Goal: Task Accomplishment & Management: Use online tool/utility

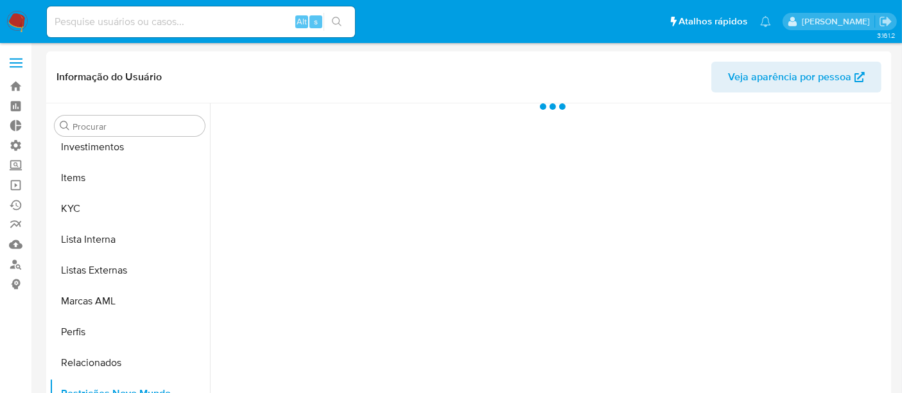
scroll to position [665, 0]
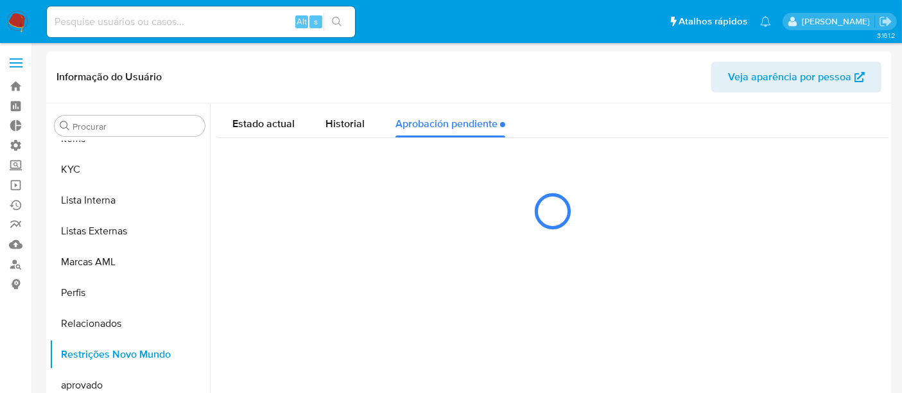
select select "10"
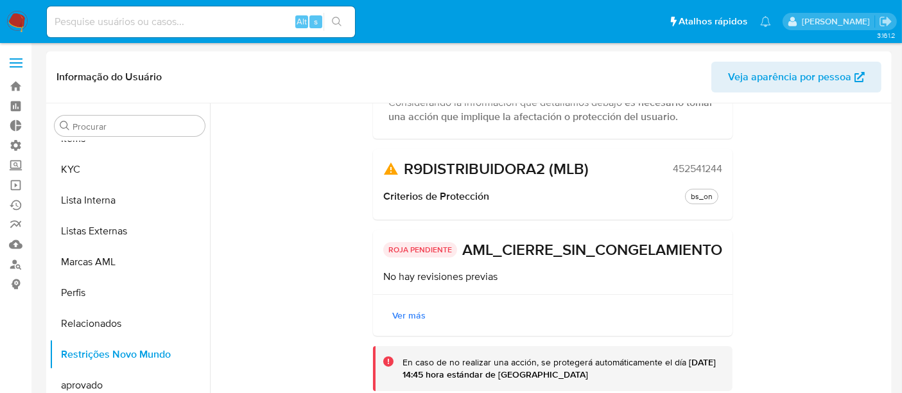
scroll to position [0, 0]
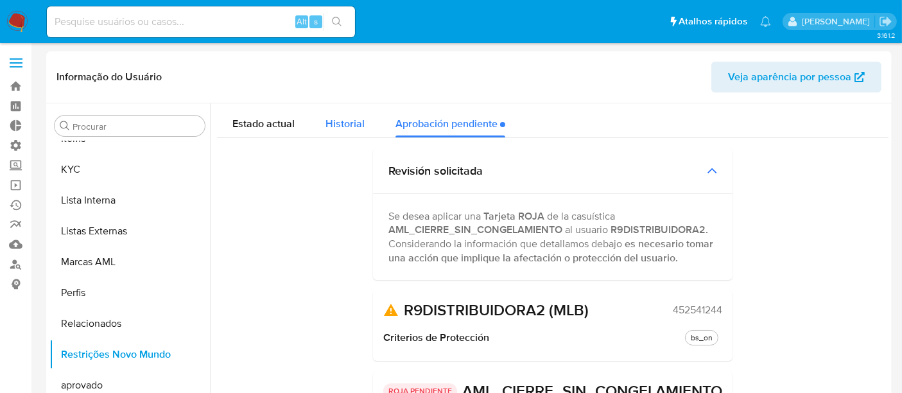
click at [341, 122] on span "Historial" at bounding box center [344, 123] width 39 height 15
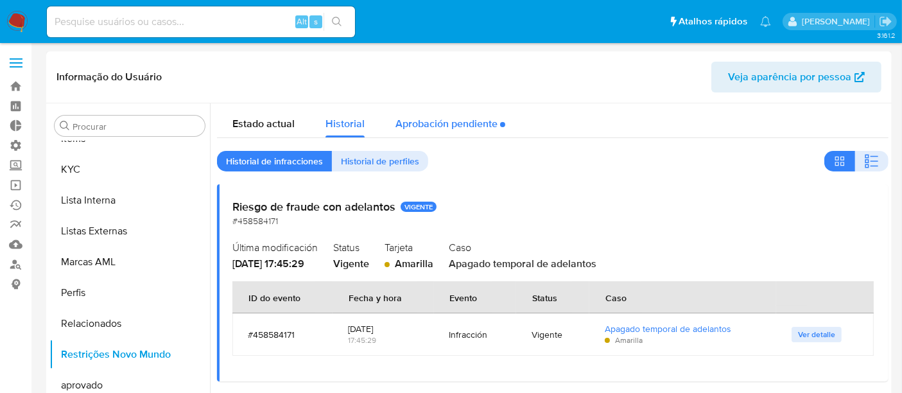
click at [436, 129] on div "Aprobación pendiente" at bounding box center [450, 120] width 110 height 34
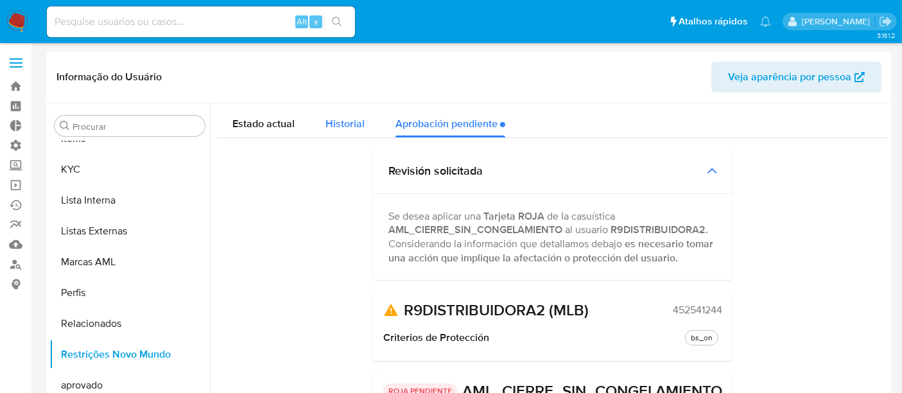
click at [337, 127] on span "Historial" at bounding box center [344, 123] width 39 height 15
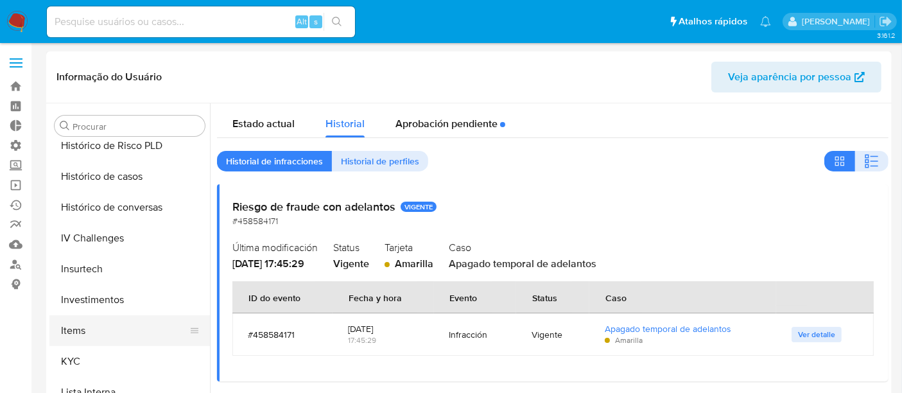
scroll to position [450, 0]
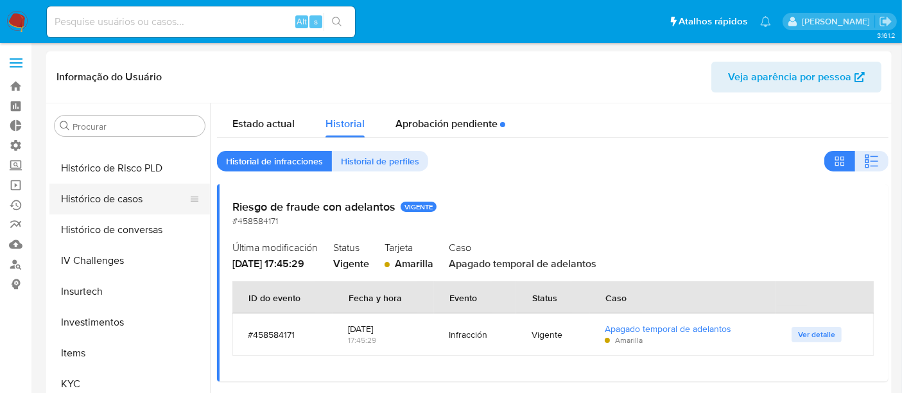
click at [114, 198] on button "Histórico de casos" at bounding box center [124, 199] width 150 height 31
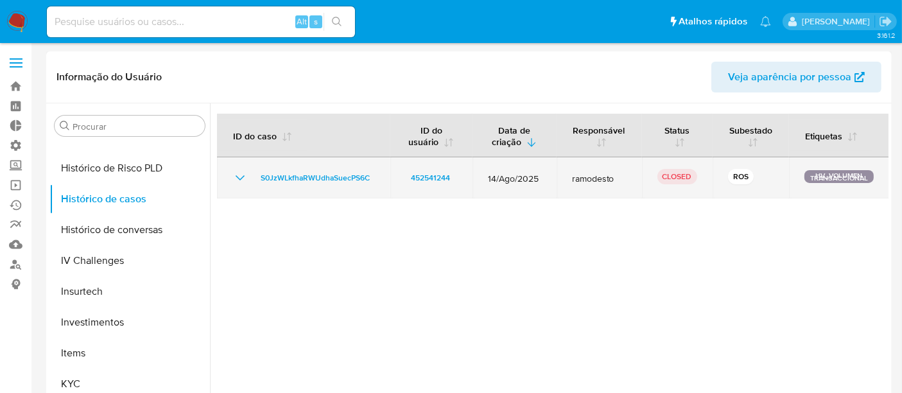
click at [239, 175] on icon "Mostrar/Ocultar" at bounding box center [239, 177] width 15 height 15
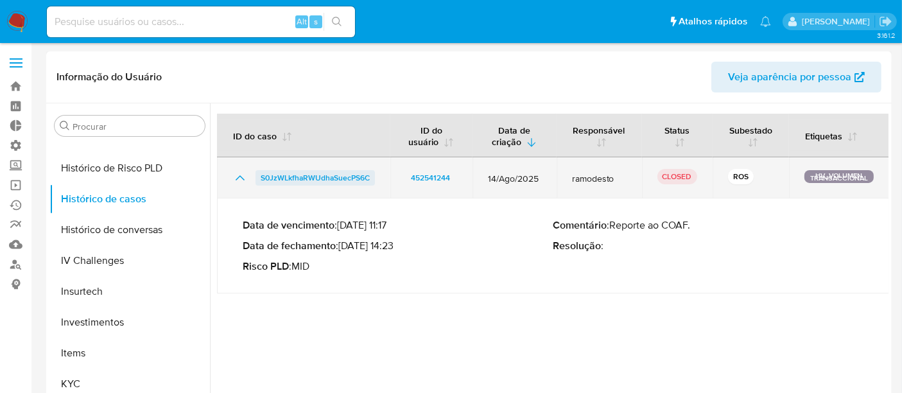
click at [285, 178] on span "S0JzWLkfhaRWUdhaSuecPS6C" at bounding box center [315, 177] width 109 height 15
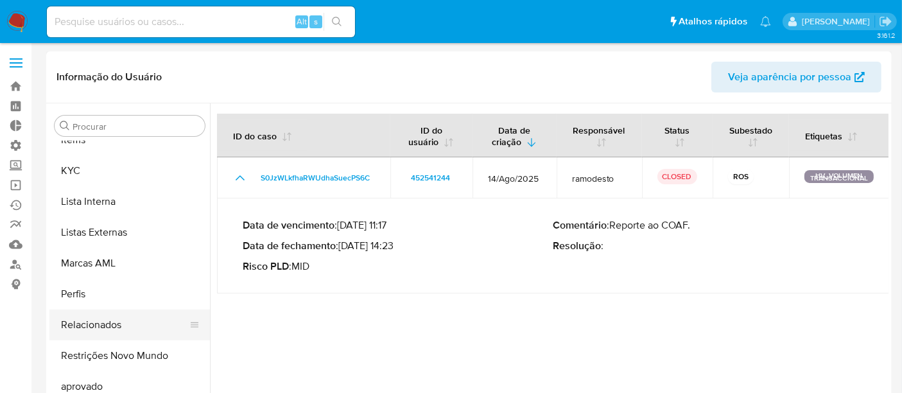
scroll to position [665, 0]
click at [112, 352] on button "Restrições Novo Mundo" at bounding box center [124, 354] width 150 height 31
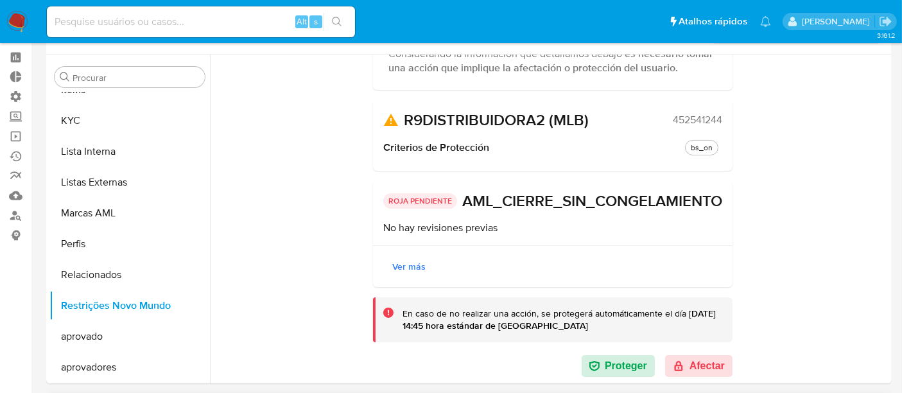
scroll to position [214, 0]
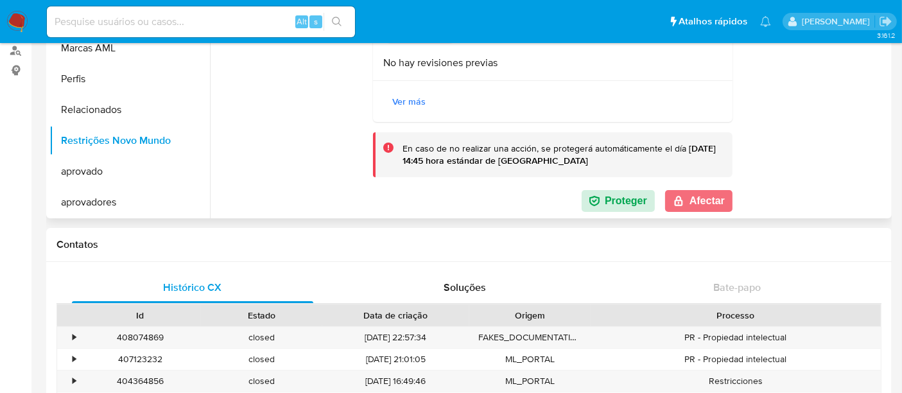
click at [707, 199] on button "Afectar" at bounding box center [698, 201] width 67 height 22
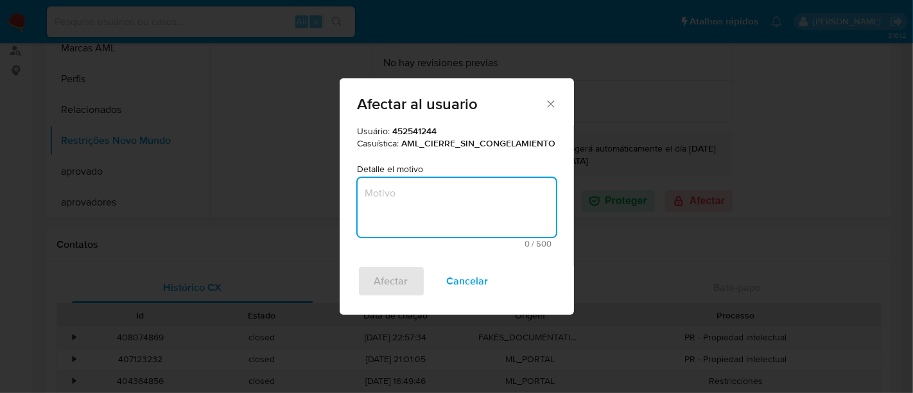
click at [436, 194] on textarea "Motivo" at bounding box center [456, 207] width 198 height 59
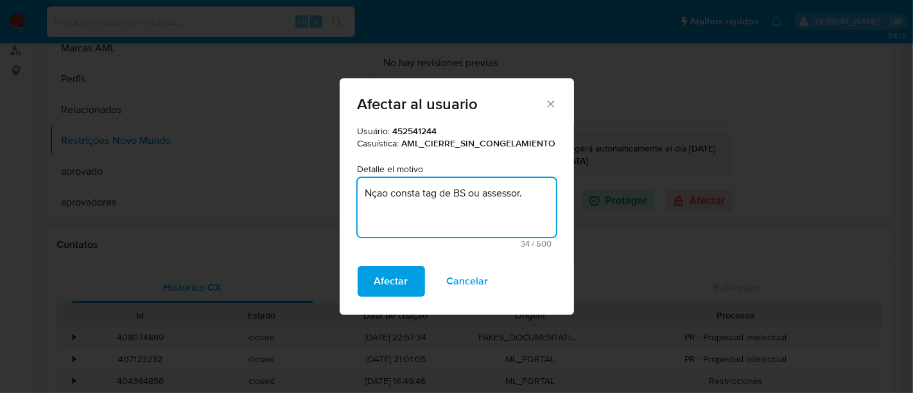
click at [382, 194] on textarea "Nçao consta tag de BS ou assessor." at bounding box center [456, 207] width 198 height 59
type textarea "Não consta tag de BS ou assessor."
click at [393, 282] on span "Afectar" at bounding box center [391, 281] width 34 height 28
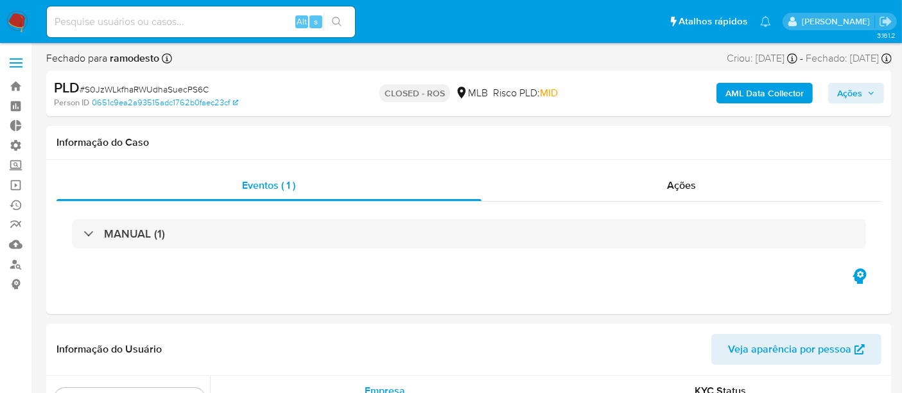
scroll to position [665, 0]
select select "10"
drag, startPoint x: 86, startPoint y: 89, endPoint x: 208, endPoint y: 88, distance: 121.9
click at [208, 88] on div "PLD # S0JzWLkfhaRWUdhaSuecPS6C" at bounding box center [190, 87] width 272 height 19
copy span "S0JzWLkfhaRWUdhaSuecPS6C"
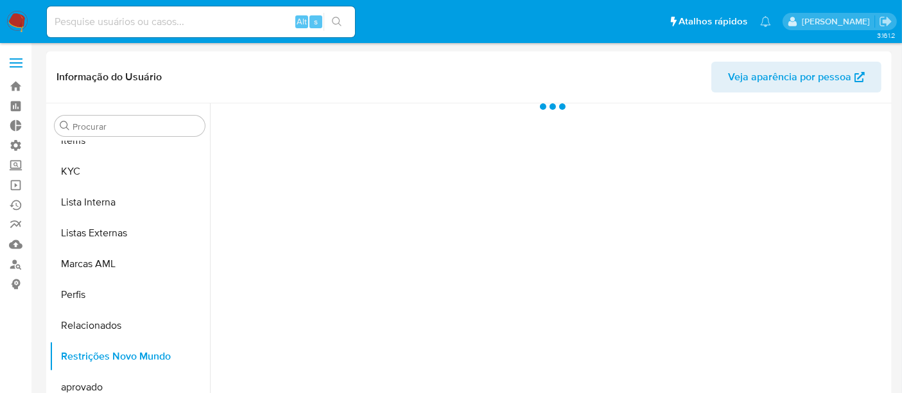
scroll to position [665, 0]
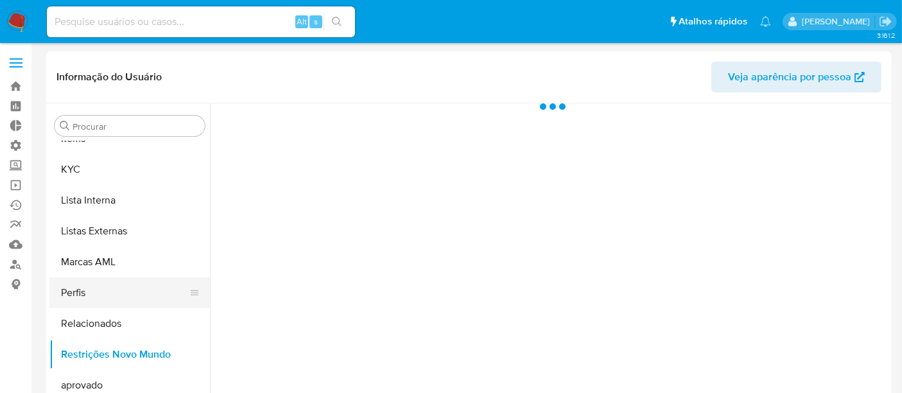
select select "10"
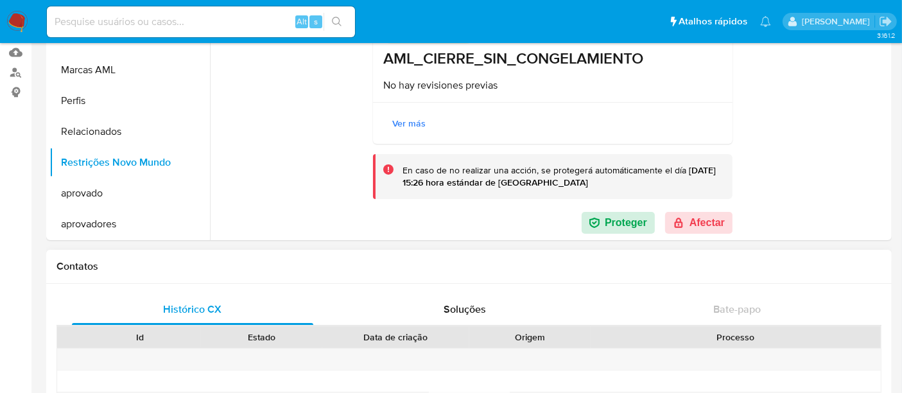
scroll to position [214, 0]
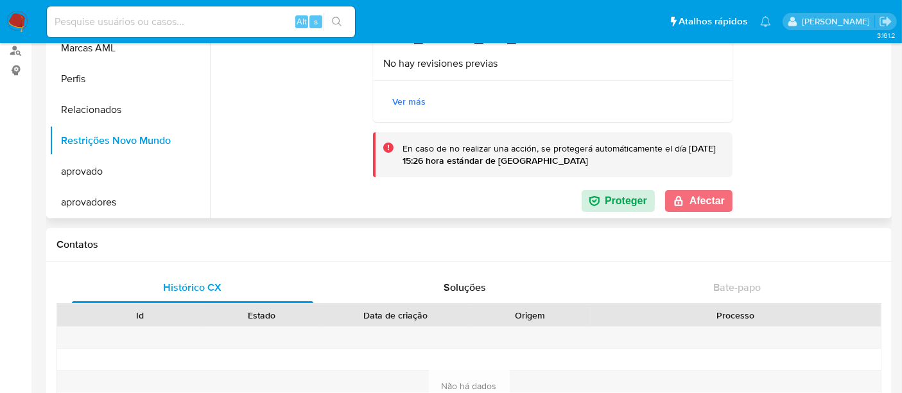
click at [702, 206] on button "Afectar" at bounding box center [698, 201] width 67 height 22
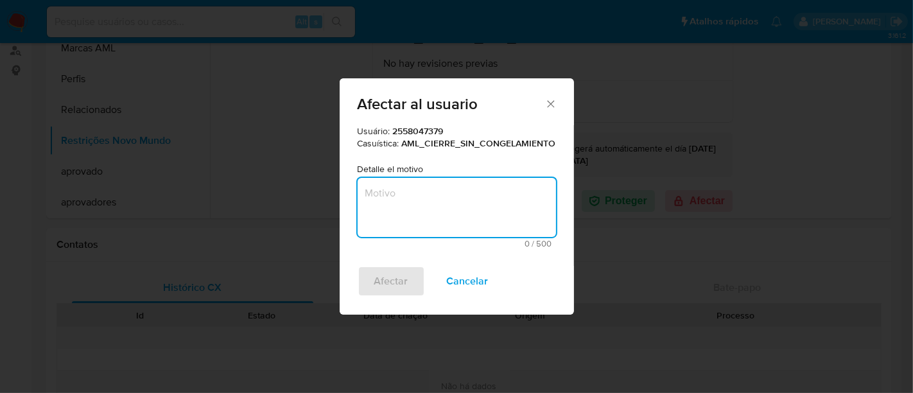
click at [471, 198] on textarea "Motivo" at bounding box center [456, 207] width 198 height 59
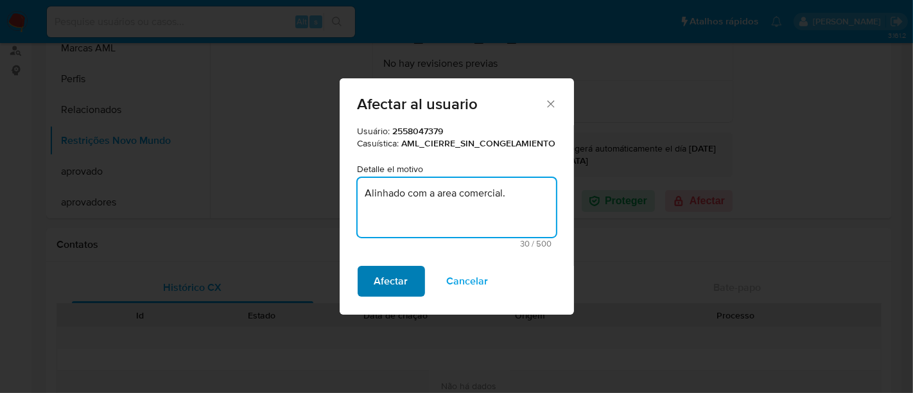
type textarea "Alinhado com a area comercial."
click at [386, 286] on span "Afectar" at bounding box center [391, 281] width 34 height 28
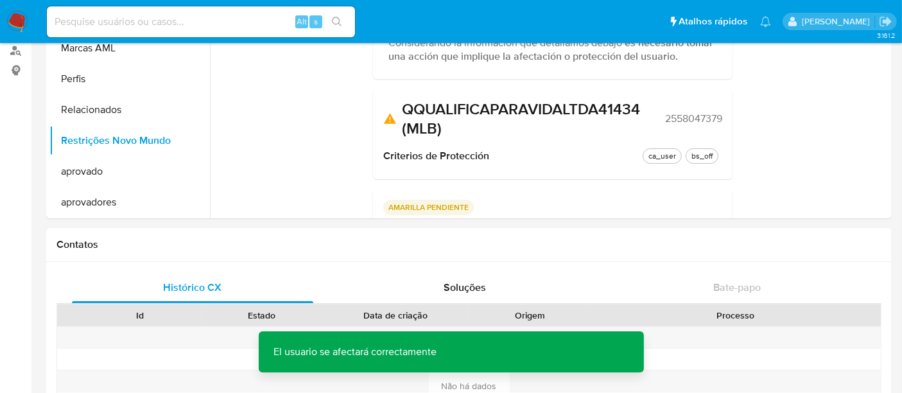
scroll to position [0, 0]
